Goal: Task Accomplishment & Management: Use online tool/utility

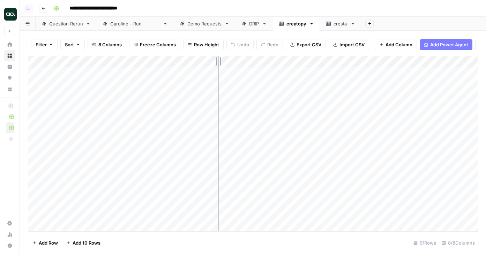
drag, startPoint x: 191, startPoint y: 63, endPoint x: 218, endPoint y: 62, distance: 27.2
click at [219, 62] on div "Add Column" at bounding box center [252, 144] width 449 height 176
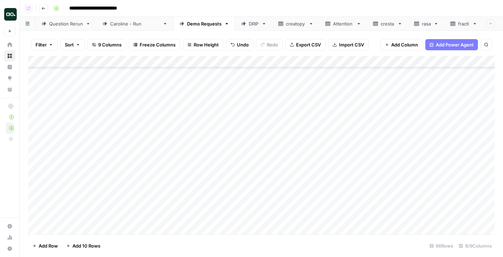
scroll to position [552, 0]
click at [304, 196] on div "Add Column" at bounding box center [261, 145] width 467 height 178
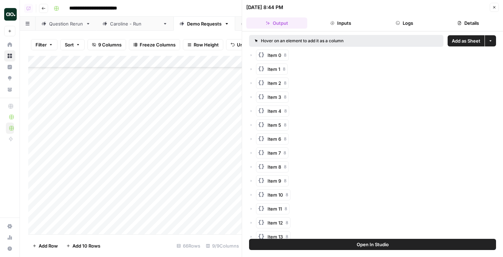
click at [464, 39] on span "Add as Sheet" at bounding box center [466, 40] width 29 height 7
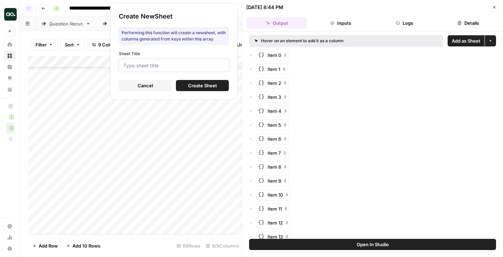
click at [201, 67] on input "Sheet Title" at bounding box center [173, 65] width 101 height 6
type input "nuvei"
click at [214, 85] on span "Create Sheet" at bounding box center [202, 85] width 29 height 7
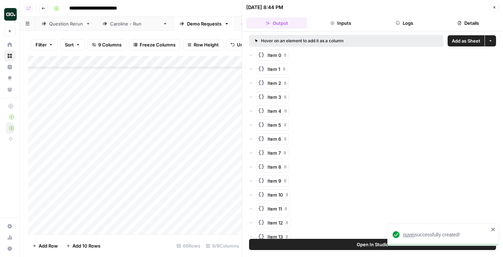
click at [413, 235] on span "nuvei" at bounding box center [409, 234] width 12 height 6
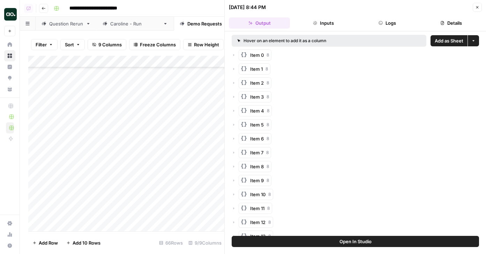
click at [477, 5] on icon "button" at bounding box center [477, 7] width 4 height 4
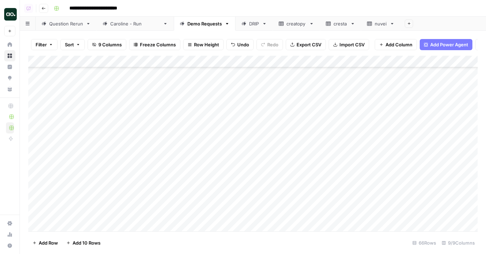
click at [83, 208] on div "Add Column" at bounding box center [252, 144] width 449 height 176
click at [265, 208] on div "Add Column" at bounding box center [252, 144] width 449 height 176
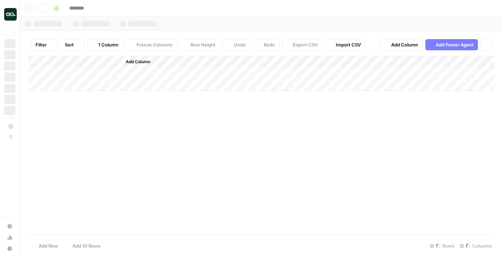
type input "**********"
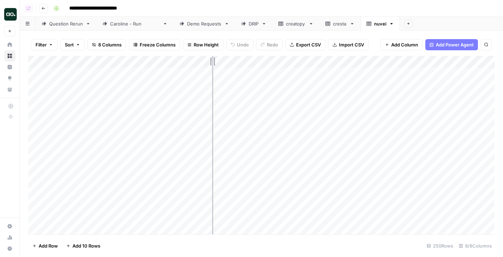
drag, startPoint x: 153, startPoint y: 62, endPoint x: 223, endPoint y: 63, distance: 69.7
click at [223, 63] on div "Add Column" at bounding box center [261, 145] width 467 height 178
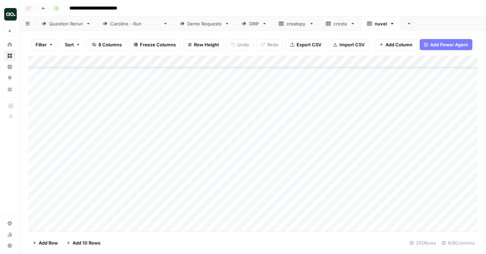
scroll to position [673, 0]
click at [36, 183] on div "Add Column" at bounding box center [252, 144] width 449 height 176
click at [56, 242] on span "Delete 1 Row" at bounding box center [46, 242] width 28 height 7
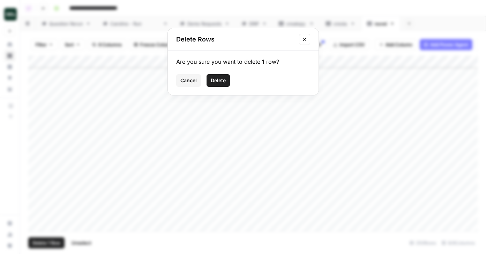
click at [220, 78] on span "Delete" at bounding box center [218, 80] width 15 height 7
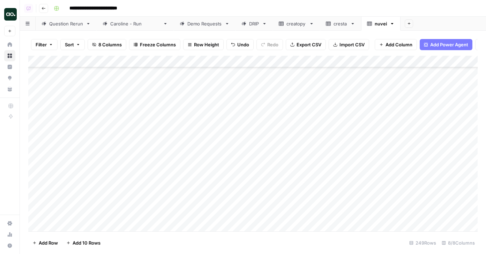
scroll to position [1912, 0]
click at [37, 140] on div "Add Column" at bounding box center [252, 144] width 449 height 176
click at [56, 247] on button "Delete 1 Row" at bounding box center [46, 242] width 36 height 11
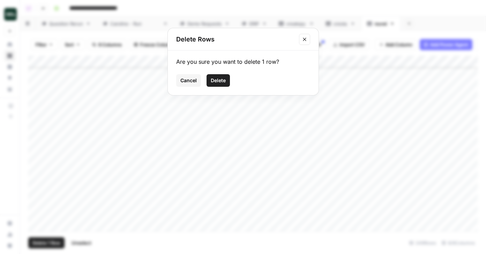
click at [218, 80] on span "Delete" at bounding box center [218, 80] width 15 height 7
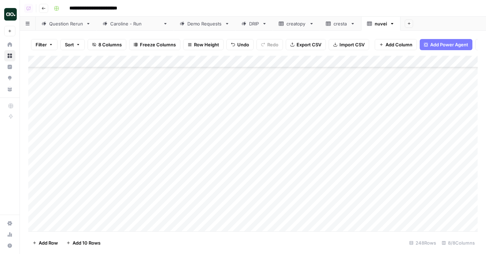
scroll to position [2786, 0]
click at [100, 61] on div "Add Column" at bounding box center [252, 144] width 449 height 176
drag, startPoint x: 83, startPoint y: 79, endPoint x: 45, endPoint y: 75, distance: 37.6
click at [45, 75] on body "**********" at bounding box center [243, 127] width 486 height 254
drag, startPoint x: 59, startPoint y: 78, endPoint x: 83, endPoint y: 77, distance: 24.4
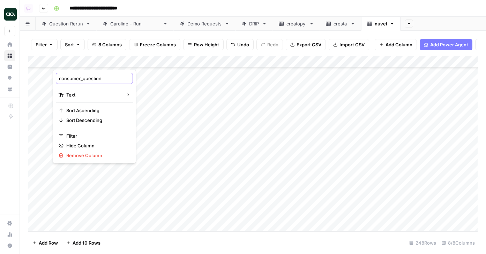
click at [84, 77] on input "consumer_question" at bounding box center [94, 78] width 71 height 7
type input "question"
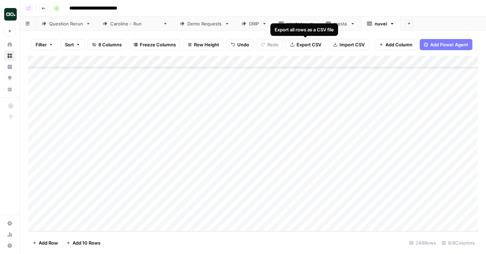
click at [315, 45] on span "Export CSV" at bounding box center [308, 44] width 25 height 7
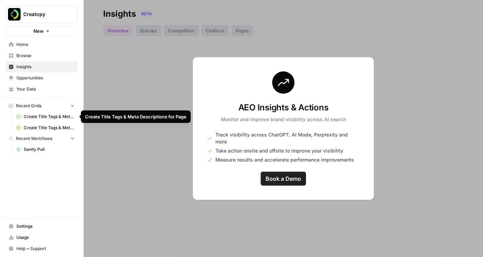
click at [53, 17] on span "Creatopy" at bounding box center [44, 14] width 42 height 7
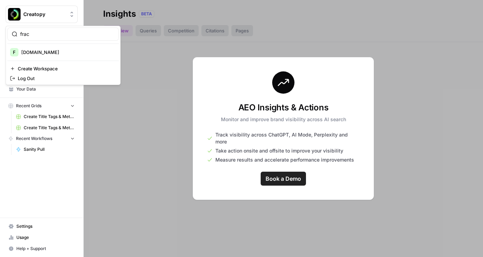
type input "frac"
click at [49, 53] on span "[DOMAIN_NAME]" at bounding box center [67, 52] width 92 height 7
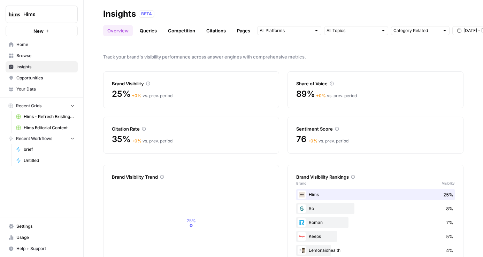
click at [42, 77] on span "Opportunities" at bounding box center [45, 78] width 58 height 6
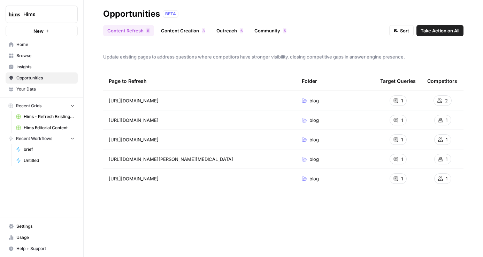
click at [39, 13] on span "Hims" at bounding box center [44, 14] width 42 height 7
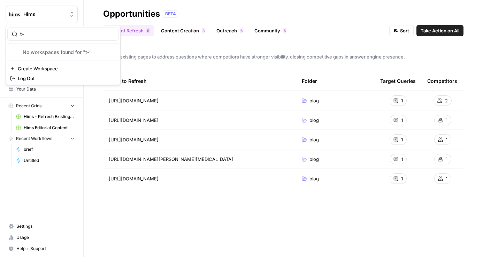
type input "t-"
click at [38, 52] on span "T-Mobile" at bounding box center [67, 52] width 92 height 7
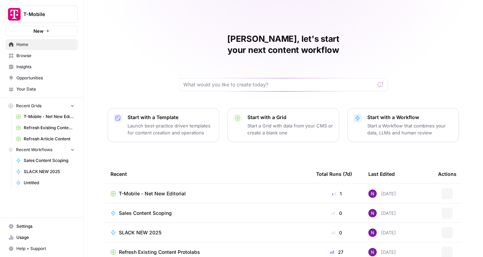
click at [36, 78] on span "Opportunities" at bounding box center [45, 78] width 58 height 6
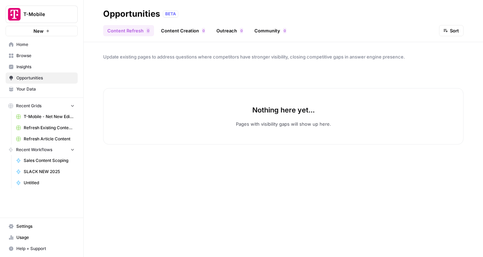
click at [61, 14] on span "T-Mobile" at bounding box center [44, 14] width 42 height 7
type input "plat"
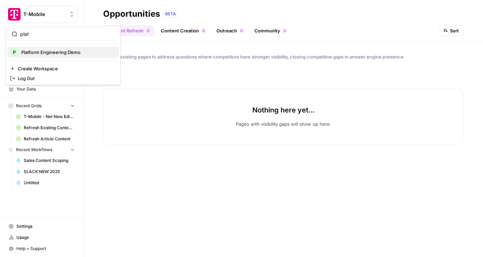
click at [54, 49] on span "Platform Engineering Demo" at bounding box center [67, 52] width 92 height 7
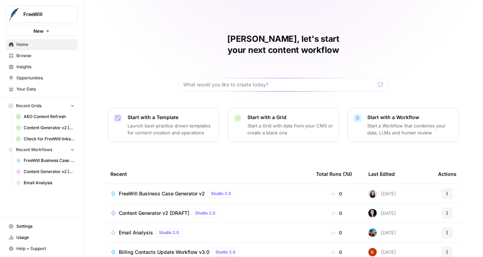
click at [34, 78] on span "Opportunities" at bounding box center [45, 78] width 58 height 6
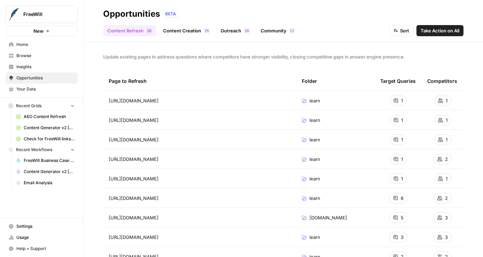
click at [55, 13] on span "FreeWill" at bounding box center [44, 14] width 42 height 7
type input "retoo"
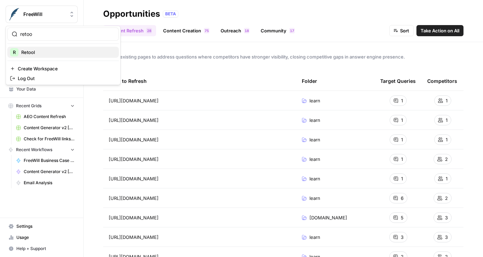
click at [53, 55] on span "Retool" at bounding box center [67, 52] width 92 height 7
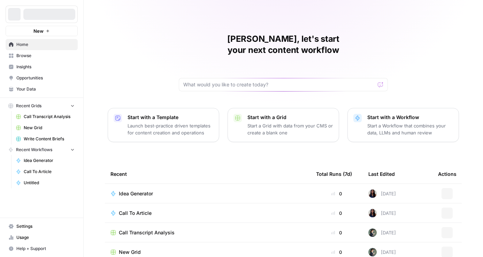
click at [43, 78] on span "Opportunities" at bounding box center [45, 78] width 58 height 6
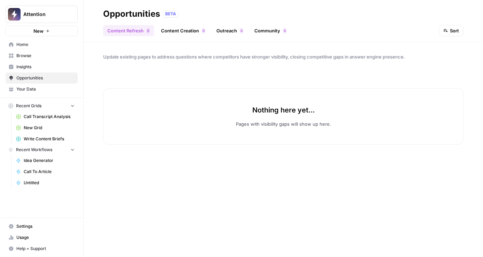
click at [38, 9] on button "Attention" at bounding box center [42, 14] width 72 height 17
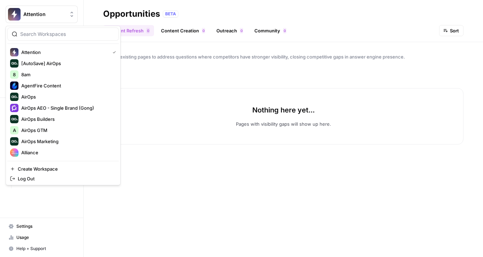
type input "9"
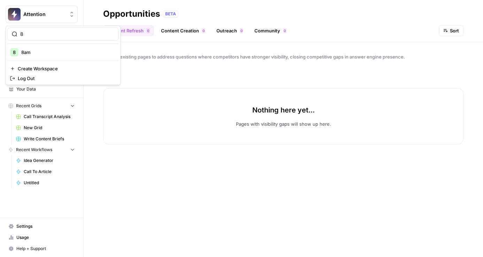
type input "8"
click at [51, 50] on span "8am" at bounding box center [67, 52] width 92 height 7
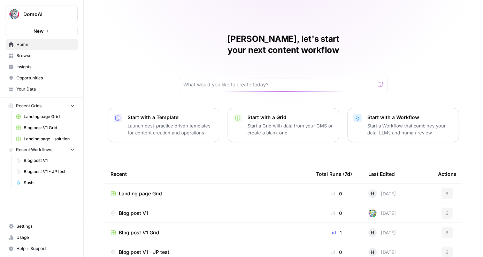
click at [53, 75] on span "Opportunities" at bounding box center [45, 78] width 58 height 6
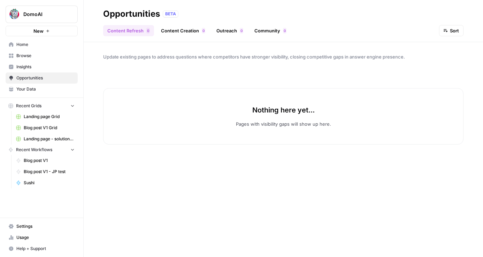
click at [41, 16] on span "DomoAI" at bounding box center [44, 14] width 42 height 7
type input "pull"
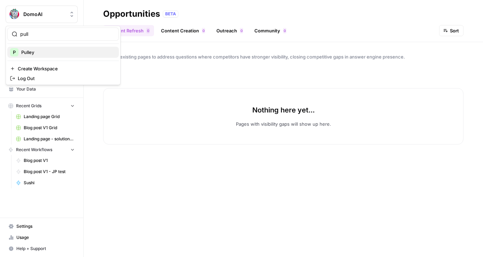
click at [49, 51] on span "Pulley" at bounding box center [67, 52] width 92 height 7
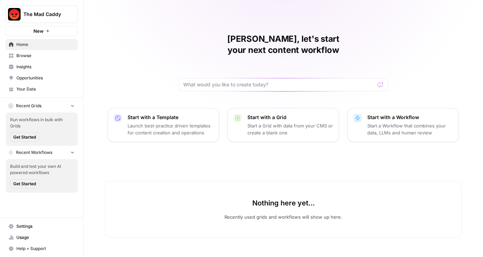
click at [45, 79] on span "Opportunities" at bounding box center [45, 78] width 58 height 6
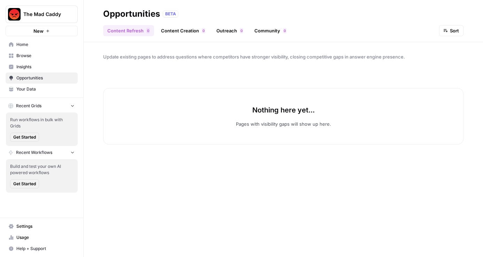
click at [43, 17] on span "The Mad Caddy" at bounding box center [44, 14] width 42 height 7
type input "nuve"
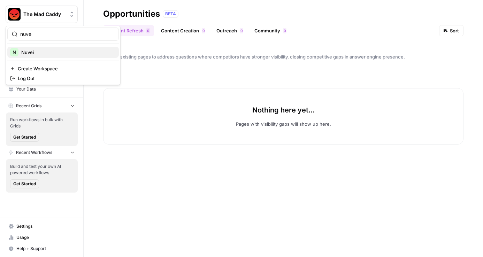
click at [53, 55] on span "Nuvei" at bounding box center [67, 52] width 92 height 7
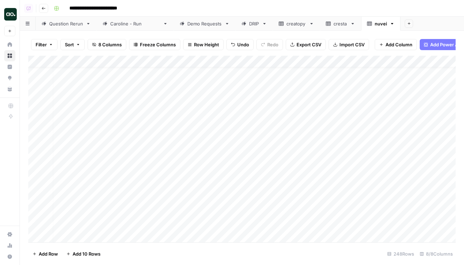
scroll to position [0, 3]
click at [389, 24] on icon "button" at bounding box center [391, 23] width 5 height 5
click at [387, 60] on span "Delete Sheet" at bounding box center [399, 62] width 33 height 7
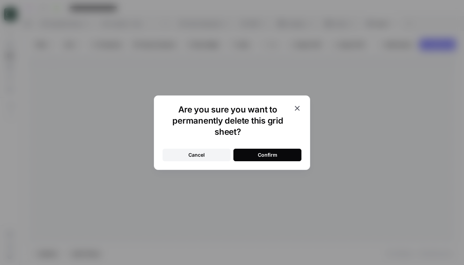
click at [278, 153] on button "Confirm" at bounding box center [267, 155] width 68 height 13
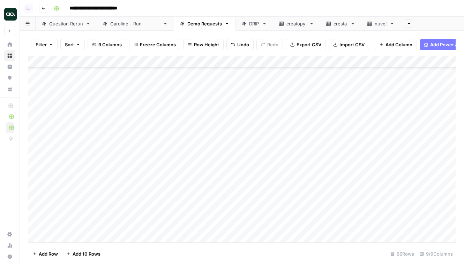
scroll to position [552, 0]
click at [333, 23] on div "cresta" at bounding box center [340, 23] width 14 height 7
click at [155, 56] on div "Add Column" at bounding box center [241, 149] width 427 height 187
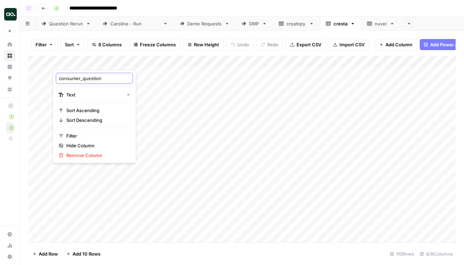
drag, startPoint x: 83, startPoint y: 80, endPoint x: 30, endPoint y: 77, distance: 53.1
click at [30, 77] on body "**********" at bounding box center [232, 132] width 464 height 265
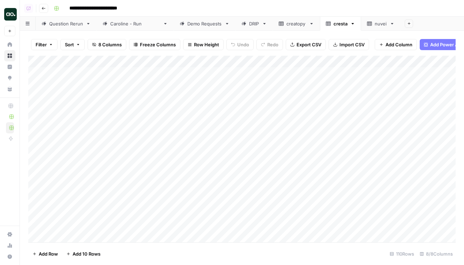
drag, startPoint x: 59, startPoint y: 78, endPoint x: 75, endPoint y: 77, distance: 16.8
click at [74, 61] on div "Add Column" at bounding box center [241, 149] width 427 height 187
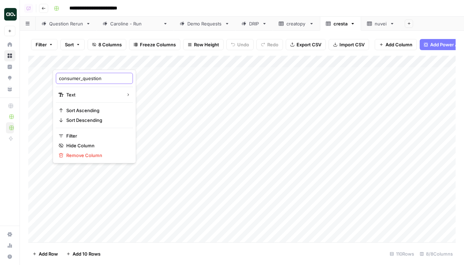
drag, startPoint x: 59, startPoint y: 79, endPoint x: 83, endPoint y: 79, distance: 23.7
click at [83, 79] on input "consumer_question" at bounding box center [94, 78] width 71 height 7
type input "question"
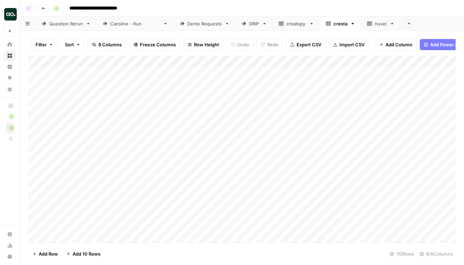
click at [313, 44] on span "Export CSV" at bounding box center [308, 44] width 25 height 7
